Goal: Information Seeking & Learning: Learn about a topic

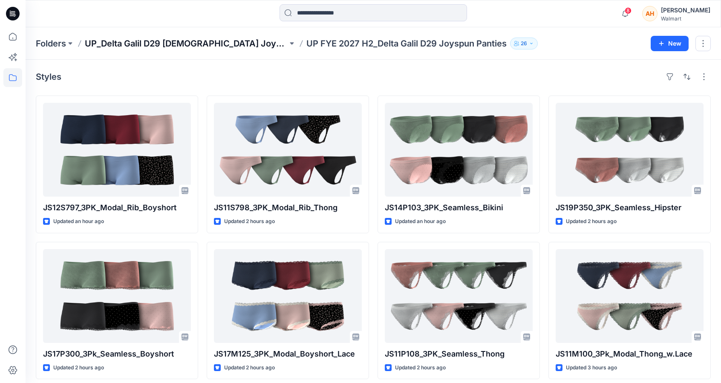
click at [219, 42] on p "UP_Delta Galil D29 [DEMOGRAPHIC_DATA] Joyspun Intimates" at bounding box center [186, 43] width 203 height 12
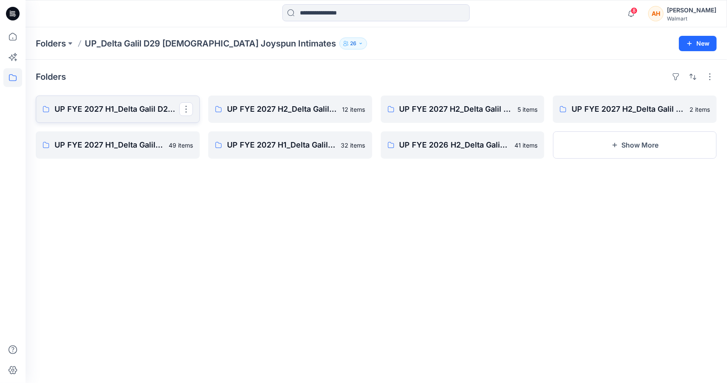
click at [99, 104] on p "UP FYE 2027 H1_Delta Galil D29 Joyspun Panties" at bounding box center [117, 109] width 125 height 12
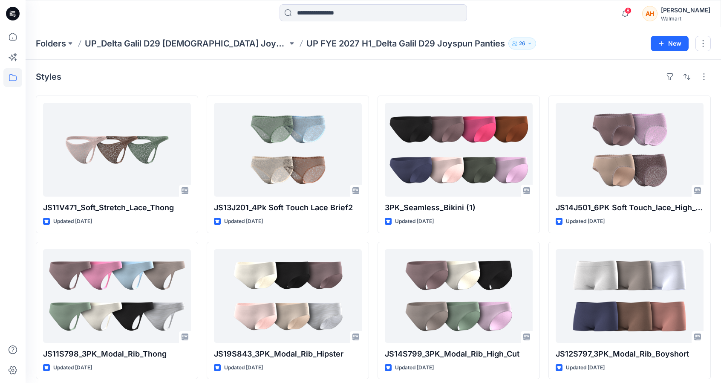
click at [237, 41] on p "UP_Delta Galil D29 [DEMOGRAPHIC_DATA] Joyspun Intimates" at bounding box center [186, 43] width 203 height 12
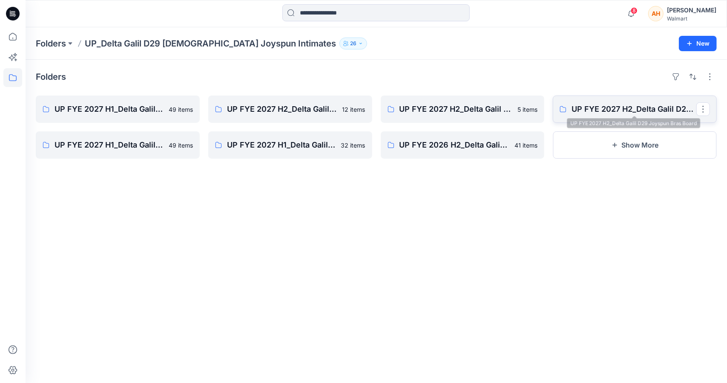
click at [615, 109] on p "UP FYE 2027 H2_Delta Galil D29 Joyspun Bras Board" at bounding box center [634, 109] width 125 height 12
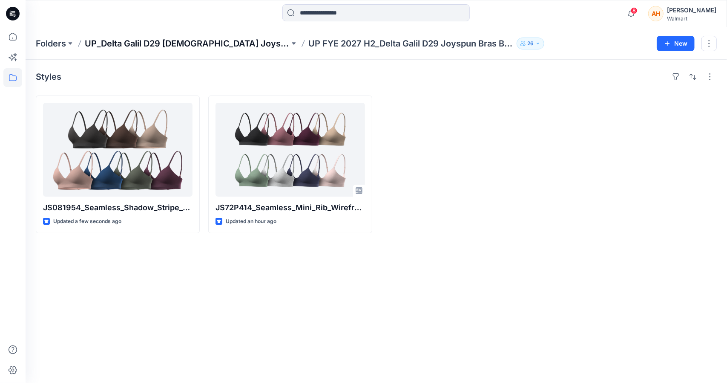
click at [208, 40] on p "UP_Delta Galil D29 [DEMOGRAPHIC_DATA] Joyspun Intimates" at bounding box center [187, 43] width 205 height 12
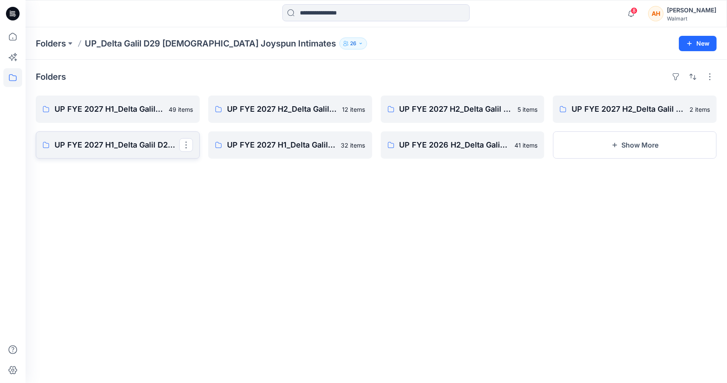
click at [127, 149] on p "UP FYE 2027 H1_Delta Galil D29 Joyspun Shapewear" at bounding box center [117, 145] width 125 height 12
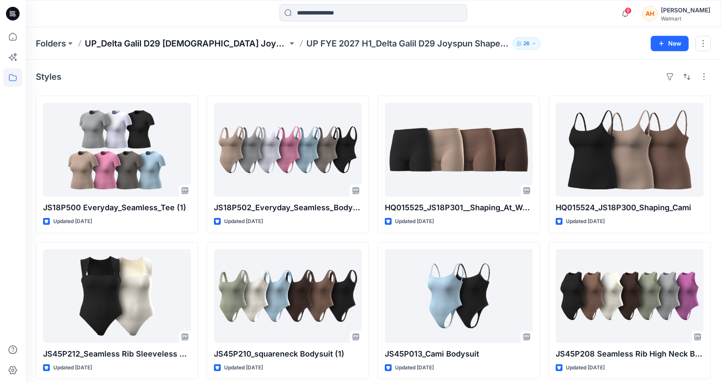
click at [195, 41] on p "UP_Delta Galil D29 [DEMOGRAPHIC_DATA] Joyspun Intimates" at bounding box center [186, 43] width 203 height 12
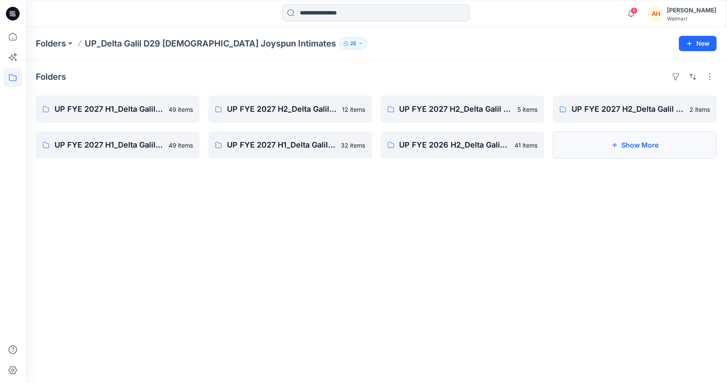
click at [602, 136] on button "Show More" at bounding box center [635, 144] width 164 height 27
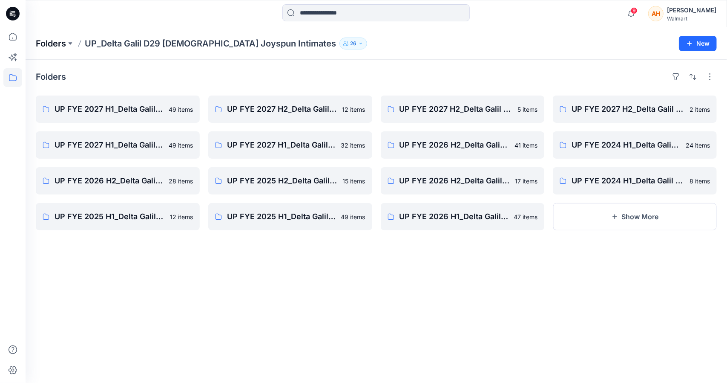
click at [54, 40] on p "Folders" at bounding box center [51, 43] width 30 height 12
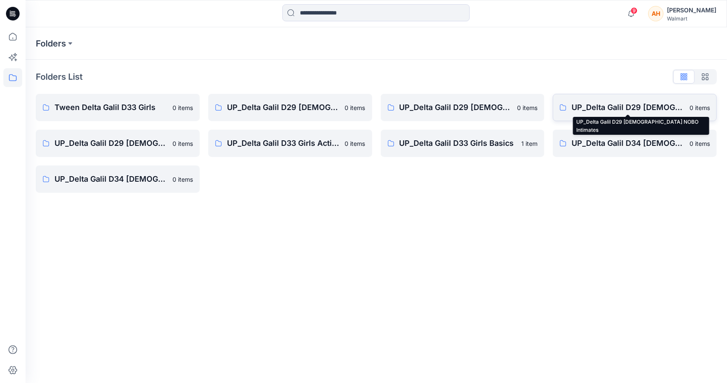
click at [617, 112] on p "UP_Delta Galil D29 [DEMOGRAPHIC_DATA] NOBO Intimates" at bounding box center [628, 107] width 113 height 12
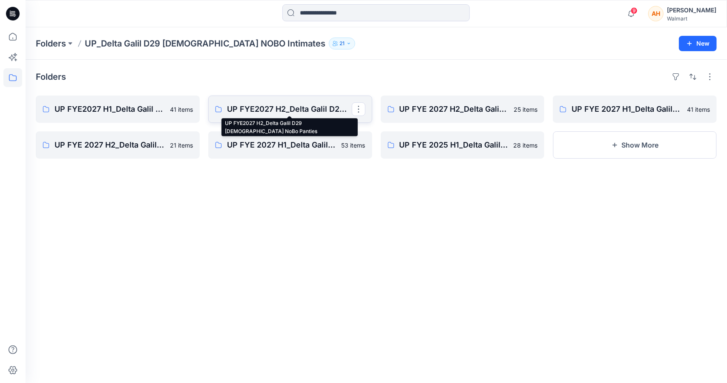
click at [301, 105] on p "UP FYE2027 H2_Delta Galil D29 [DEMOGRAPHIC_DATA] NoBo Panties" at bounding box center [289, 109] width 125 height 12
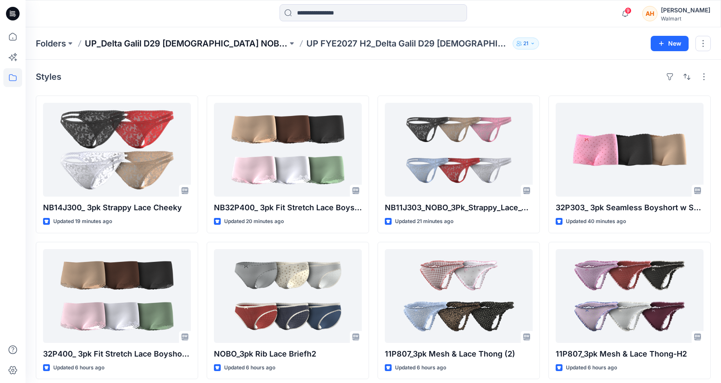
click at [159, 45] on p "UP_Delta Galil D29 [DEMOGRAPHIC_DATA] NOBO Intimates" at bounding box center [186, 43] width 203 height 12
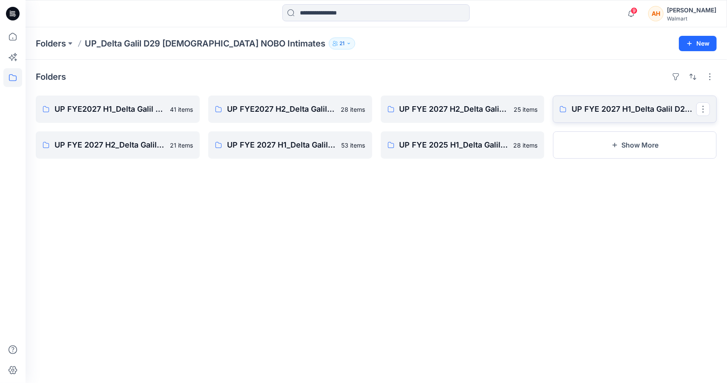
click at [606, 117] on link "UP FYE 2027 H1_Delta Galil D29 [DEMOGRAPHIC_DATA] NOBO Bras" at bounding box center [635, 108] width 164 height 27
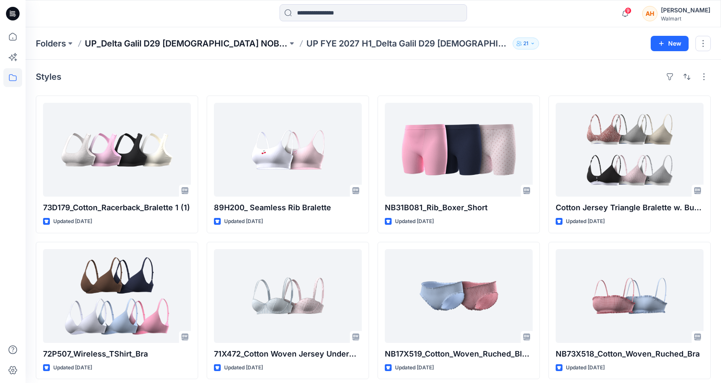
click at [193, 44] on p "UP_Delta Galil D29 [DEMOGRAPHIC_DATA] NOBO Intimates" at bounding box center [186, 43] width 203 height 12
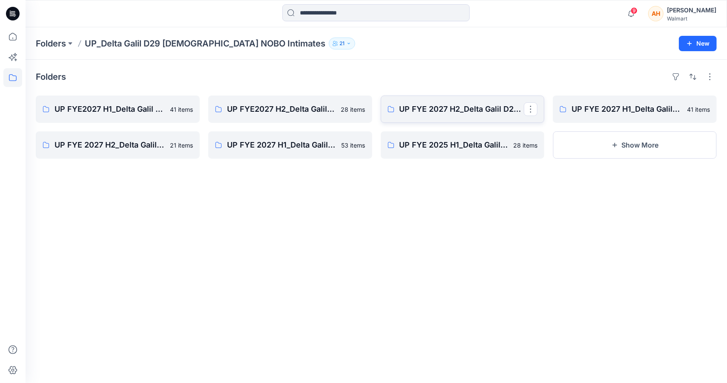
click at [409, 99] on link "UP FYE 2027 H2_Delta Galil D29 [DEMOGRAPHIC_DATA] NOBO Bras" at bounding box center [463, 108] width 164 height 27
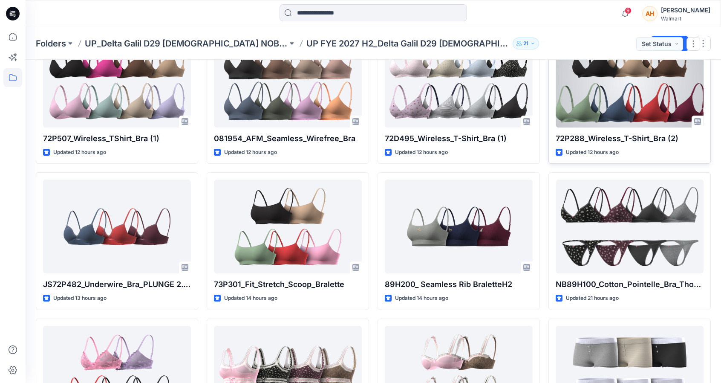
scroll to position [256, 0]
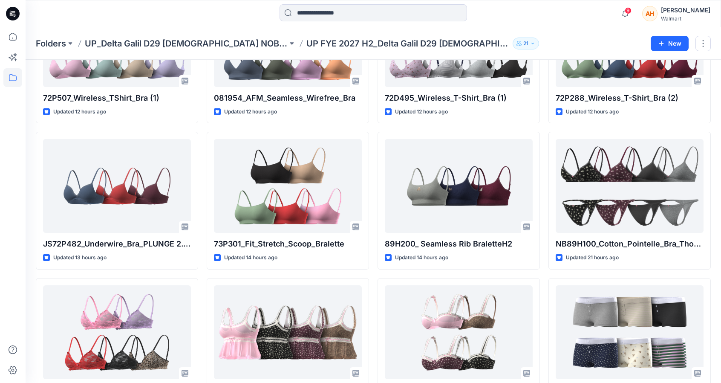
click at [200, 37] on p "UP_Delta Galil D29 [DEMOGRAPHIC_DATA] NOBO Intimates" at bounding box center [186, 43] width 203 height 12
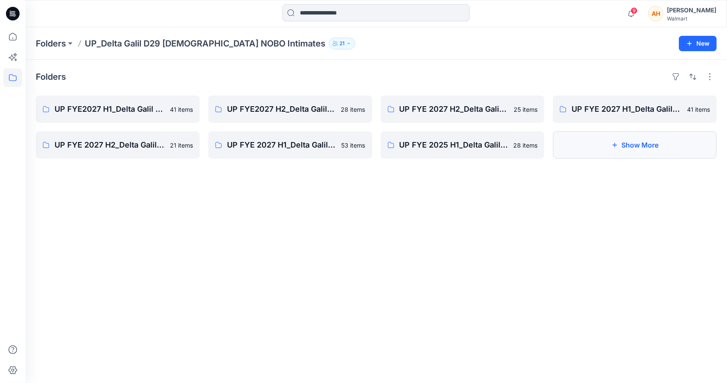
click at [613, 143] on icon "button" at bounding box center [614, 144] width 7 height 7
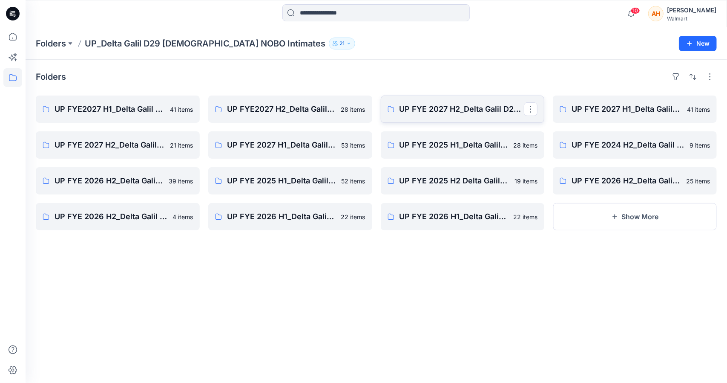
click at [406, 115] on link "UP FYE 2027 H2_Delta Galil D29 [DEMOGRAPHIC_DATA] NOBO Bras" at bounding box center [463, 108] width 164 height 27
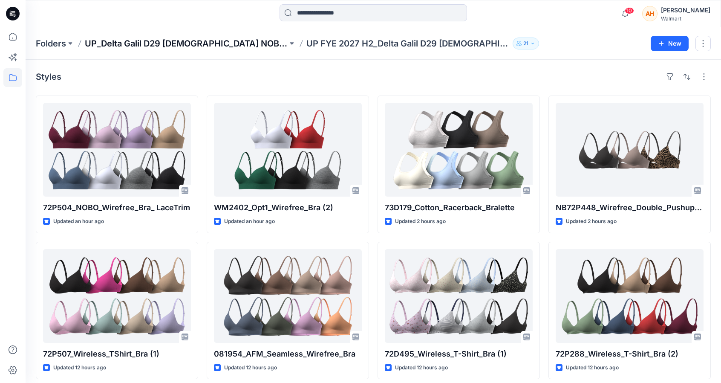
click at [192, 43] on p "UP_Delta Galil D29 [DEMOGRAPHIC_DATA] NOBO Intimates" at bounding box center [186, 43] width 203 height 12
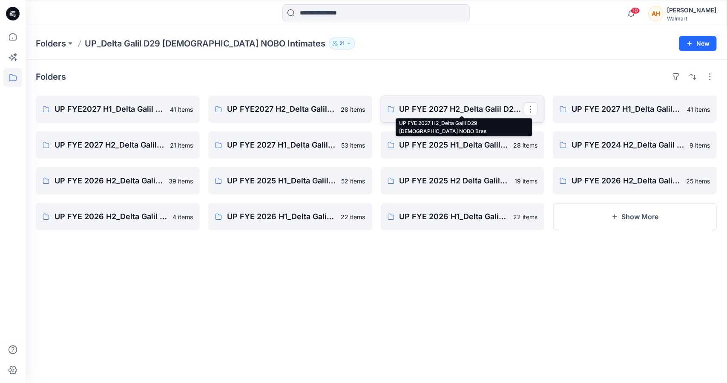
click at [452, 110] on p "UP FYE 2027 H2_Delta Galil D29 [DEMOGRAPHIC_DATA] NOBO Bras" at bounding box center [462, 109] width 125 height 12
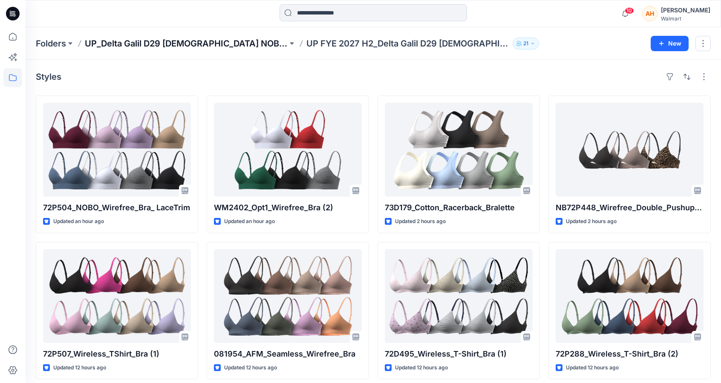
click at [228, 44] on p "UP_Delta Galil D29 [DEMOGRAPHIC_DATA] NOBO Intimates" at bounding box center [186, 43] width 203 height 12
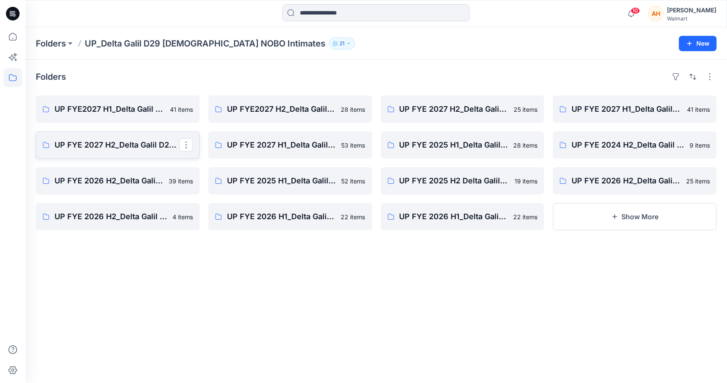
click at [141, 139] on p "UP FYE 2027 H2_Delta Galil D29 [DEMOGRAPHIC_DATA] NOBO Wall" at bounding box center [117, 145] width 125 height 12
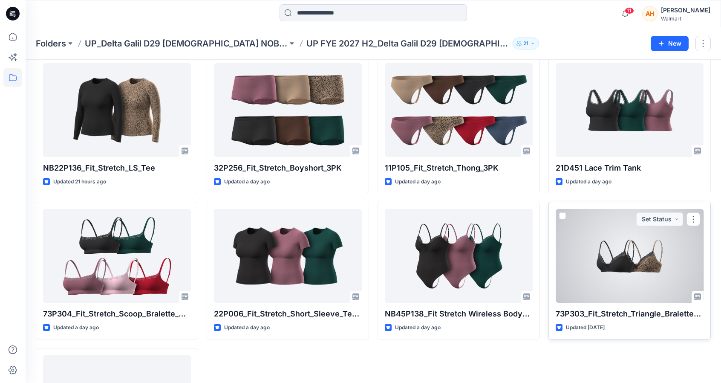
scroll to position [554, 0]
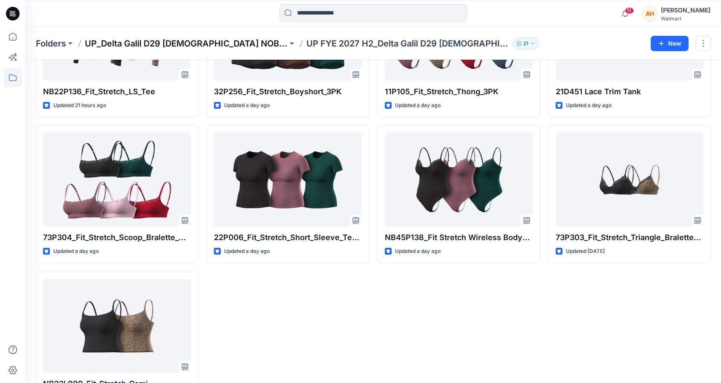
click at [206, 45] on p "UP_Delta Galil D29 [DEMOGRAPHIC_DATA] NOBO Intimates" at bounding box center [186, 43] width 203 height 12
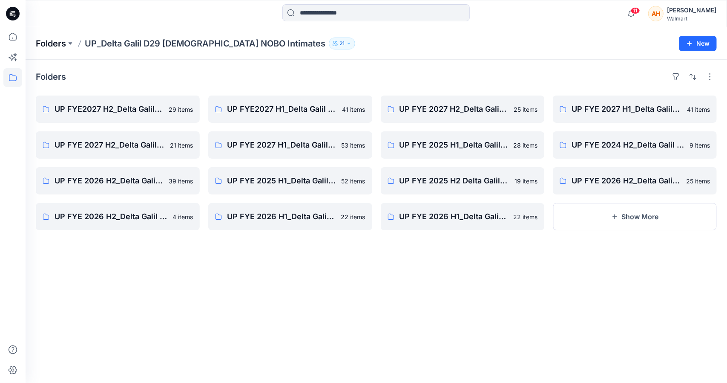
click at [53, 43] on p "Folders" at bounding box center [51, 43] width 30 height 12
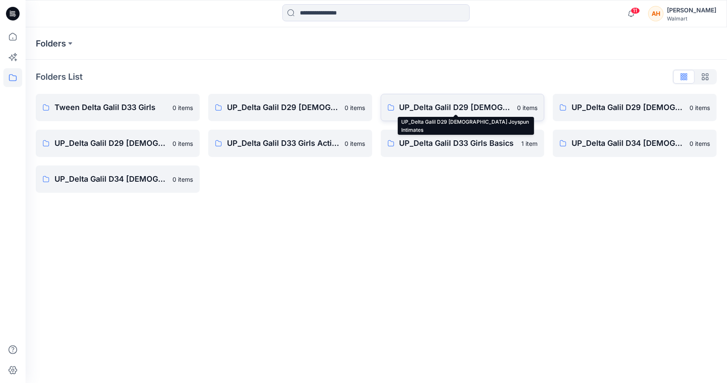
click at [400, 105] on p "UP_Delta Galil D29 [DEMOGRAPHIC_DATA] Joyspun Intimates" at bounding box center [456, 107] width 113 height 12
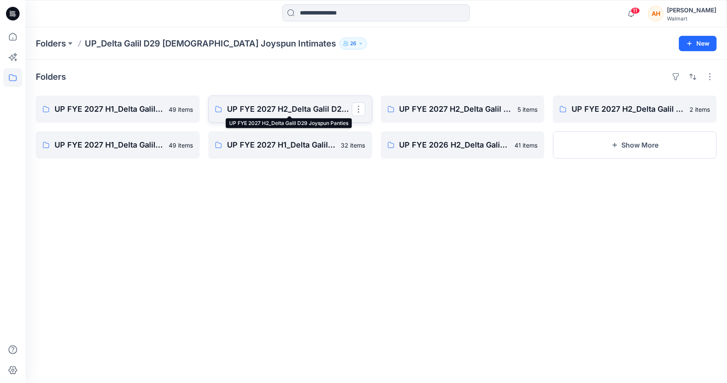
click at [307, 106] on p "UP FYE 2027 H2_Delta Galil D29 Joyspun Panties" at bounding box center [289, 109] width 125 height 12
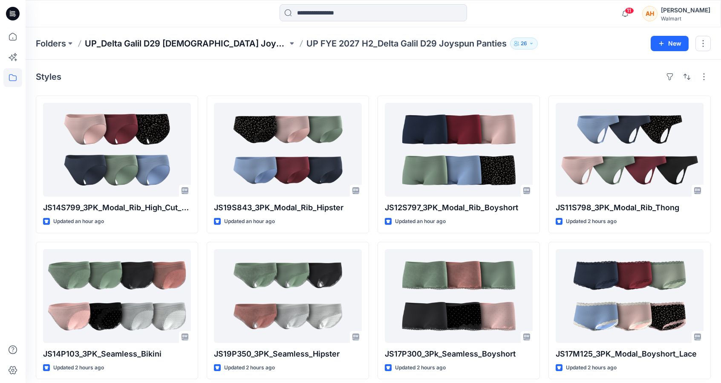
click at [213, 45] on p "UP_Delta Galil D29 [DEMOGRAPHIC_DATA] Joyspun Intimates" at bounding box center [186, 43] width 203 height 12
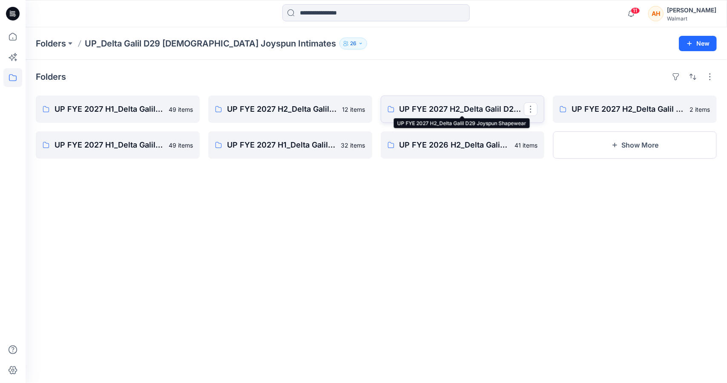
click at [414, 112] on p "UP FYE 2027 H2_Delta Galil D29 Joyspun Shapewear" at bounding box center [462, 109] width 125 height 12
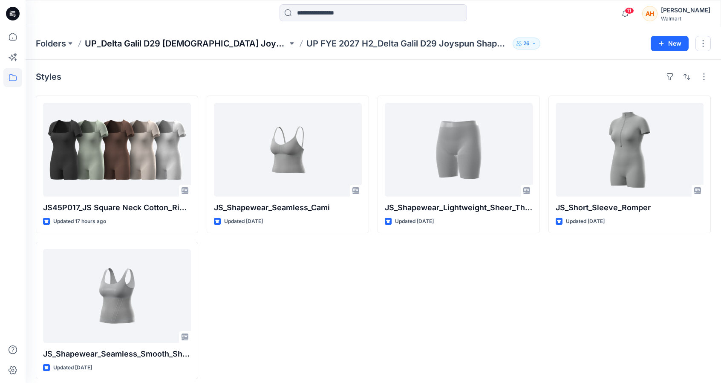
click at [132, 43] on p "UP_Delta Galil D29 [DEMOGRAPHIC_DATA] Joyspun Intimates" at bounding box center [186, 43] width 203 height 12
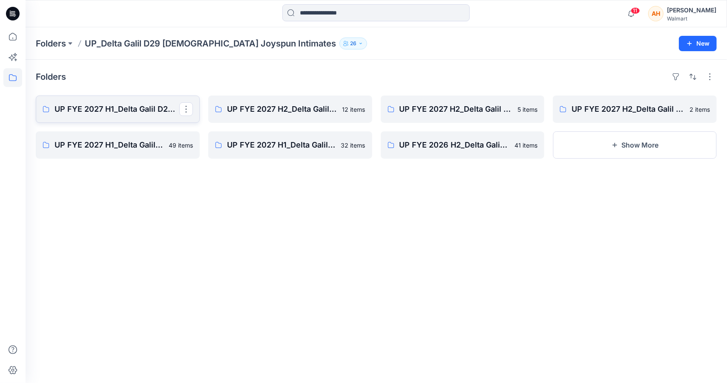
click at [84, 106] on p "UP FYE 2027 H1_Delta Galil D29 Joyspun Panties" at bounding box center [117, 109] width 125 height 12
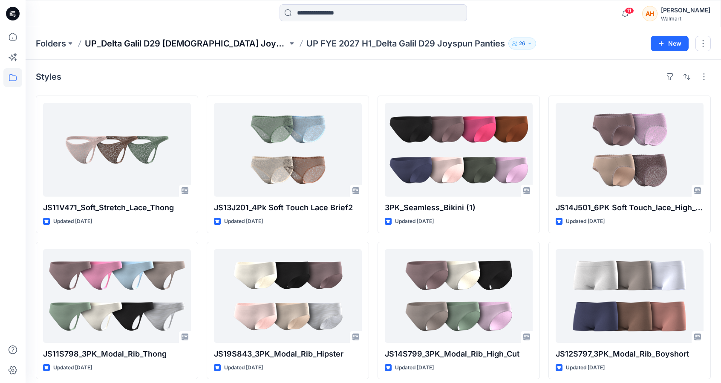
click at [211, 43] on p "UP_Delta Galil D29 [DEMOGRAPHIC_DATA] Joyspun Intimates" at bounding box center [186, 43] width 203 height 12
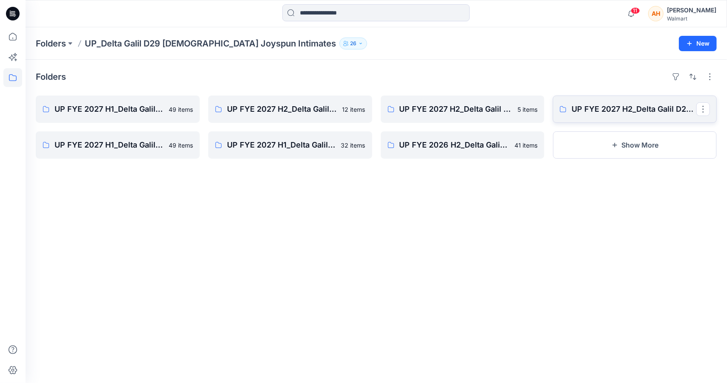
click at [612, 102] on link "UP FYE 2027 H2_Delta Galil D29 Joyspun Bras Board" at bounding box center [635, 108] width 164 height 27
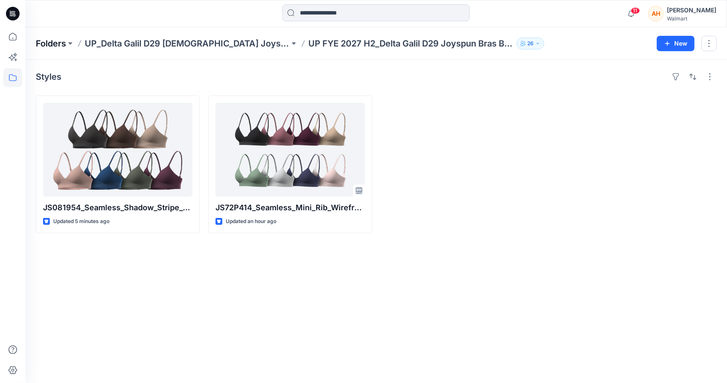
click at [61, 43] on p "Folders" at bounding box center [51, 43] width 30 height 12
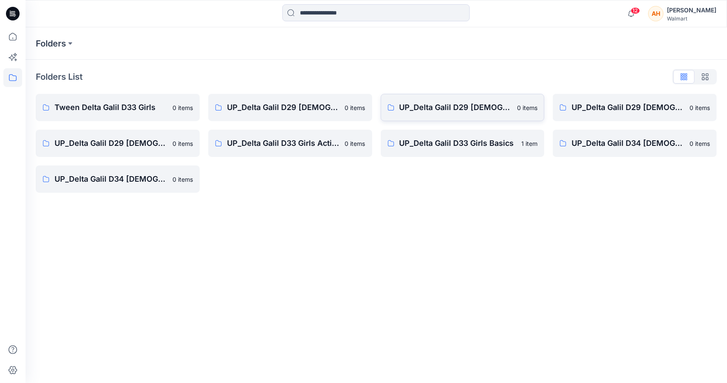
click at [416, 101] on link "UP_Delta Galil D29 [DEMOGRAPHIC_DATA] Joyspun Intimates 0 items" at bounding box center [463, 107] width 164 height 27
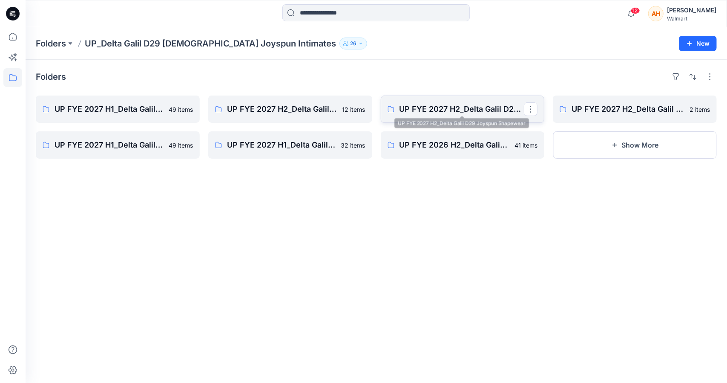
click at [417, 103] on p "UP FYE 2027 H2_Delta Galil D29 Joyspun Shapewear" at bounding box center [462, 109] width 125 height 12
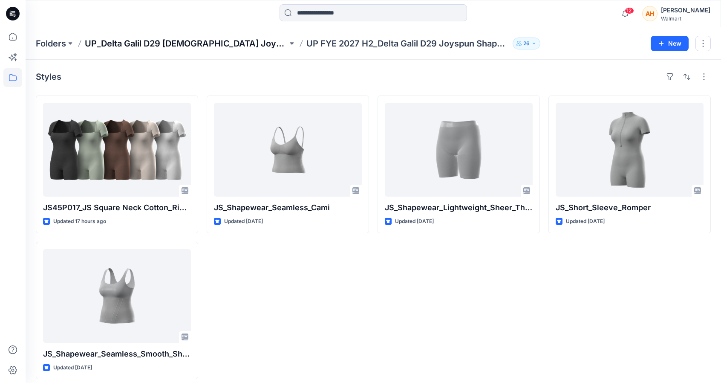
click at [139, 45] on p "UP_Delta Galil D29 [DEMOGRAPHIC_DATA] Joyspun Intimates" at bounding box center [186, 43] width 203 height 12
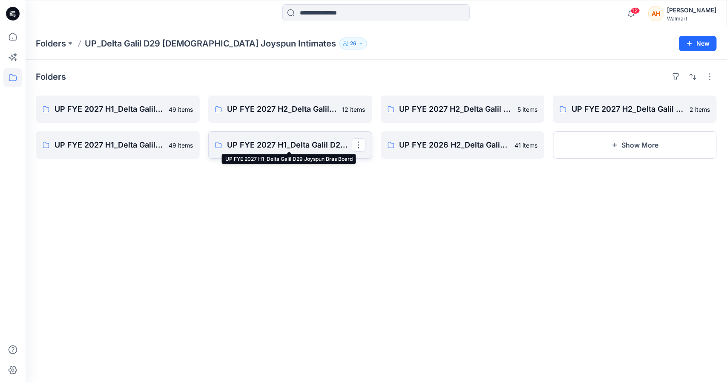
click at [298, 142] on p "UP FYE 2027 H1_Delta Galil D29 Joyspun Bras Board" at bounding box center [289, 145] width 125 height 12
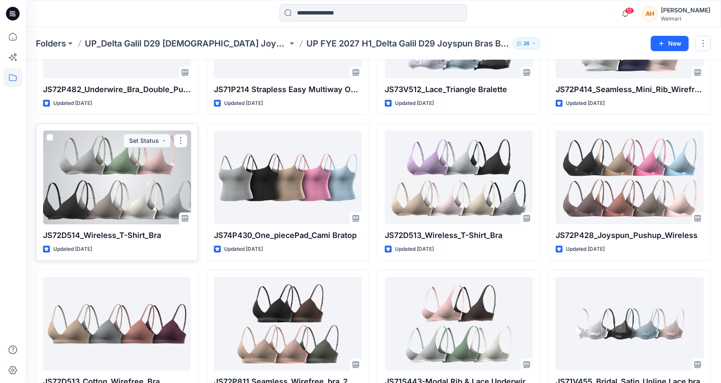
scroll to position [298, 0]
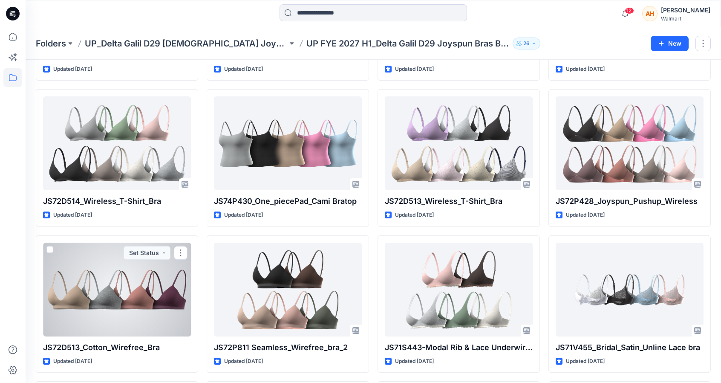
drag, startPoint x: 138, startPoint y: 291, endPoint x: 138, endPoint y: 285, distance: 6.4
click at [138, 291] on div at bounding box center [117, 289] width 148 height 94
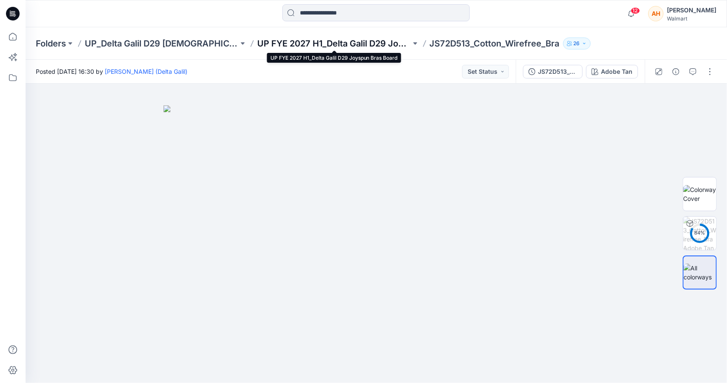
click at [378, 48] on p "UP FYE 2027 H1_Delta Galil D29 Joyspun Bras Board" at bounding box center [334, 43] width 154 height 12
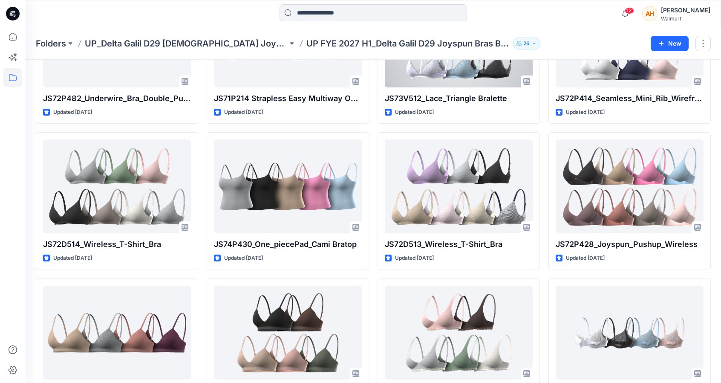
scroll to position [256, 0]
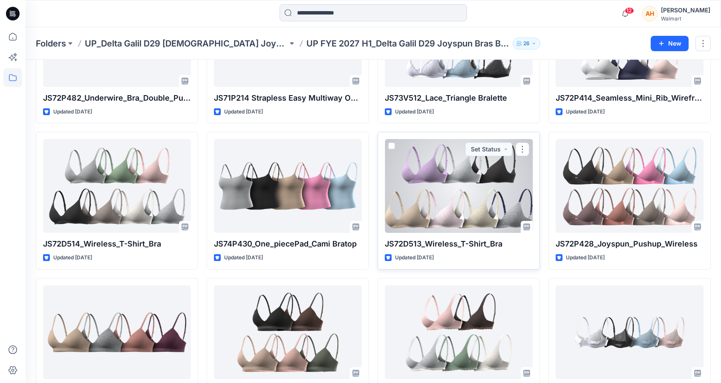
click at [447, 172] on div at bounding box center [459, 186] width 148 height 94
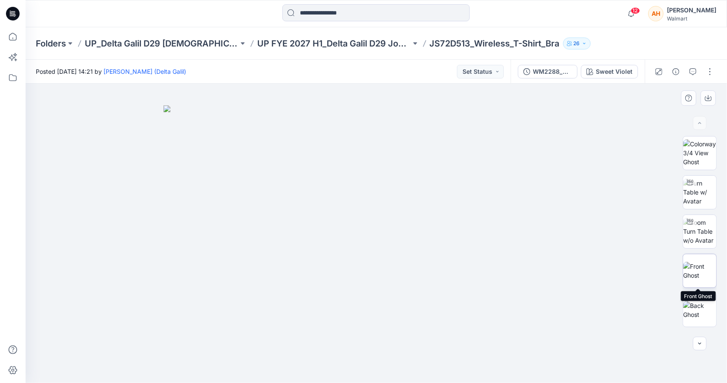
click at [690, 268] on img at bounding box center [699, 271] width 33 height 18
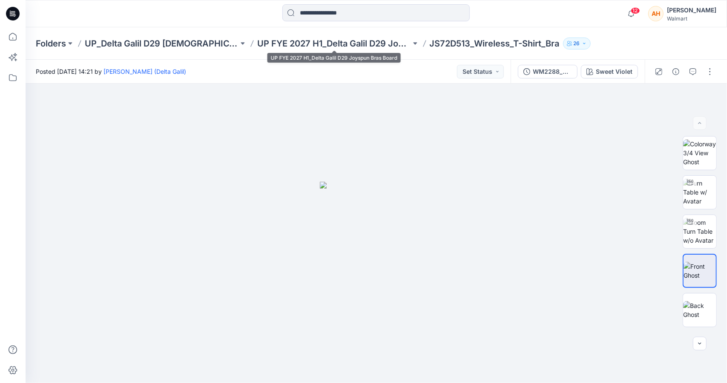
click at [371, 50] on div "Folders UP_Delta Galil D29 [DEMOGRAPHIC_DATA] Joyspun Intimates UP FYE 2027 H1_…" at bounding box center [377, 43] width 702 height 32
click at [363, 48] on p "UP FYE 2027 H1_Delta Galil D29 Joyspun Bras Board" at bounding box center [334, 43] width 154 height 12
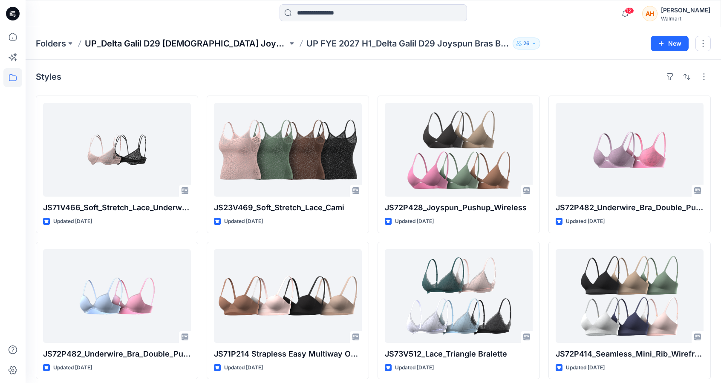
click at [130, 40] on p "UP_Delta Galil D29 [DEMOGRAPHIC_DATA] Joyspun Intimates" at bounding box center [186, 43] width 203 height 12
